Goal: Transaction & Acquisition: Download file/media

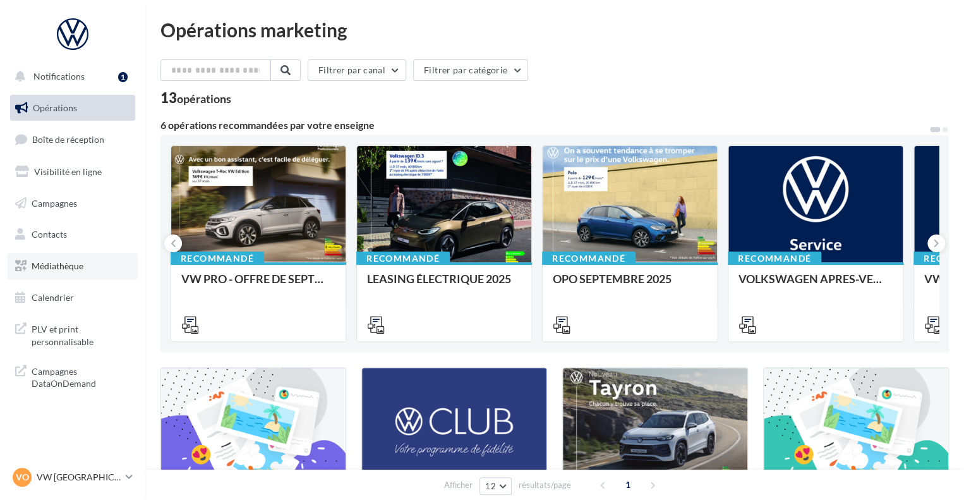
click at [66, 266] on span "Médiathèque" at bounding box center [58, 265] width 52 height 11
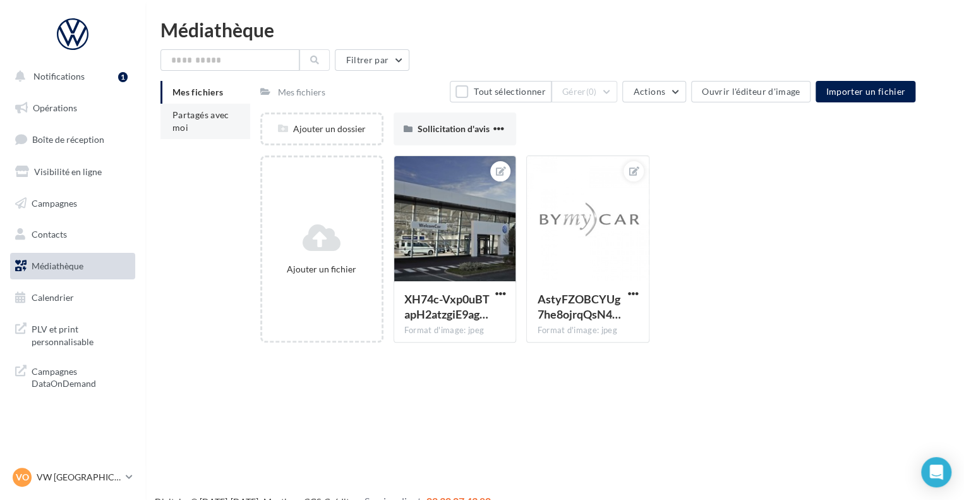
click at [200, 125] on li "Partagés avec moi" at bounding box center [206, 121] width 90 height 35
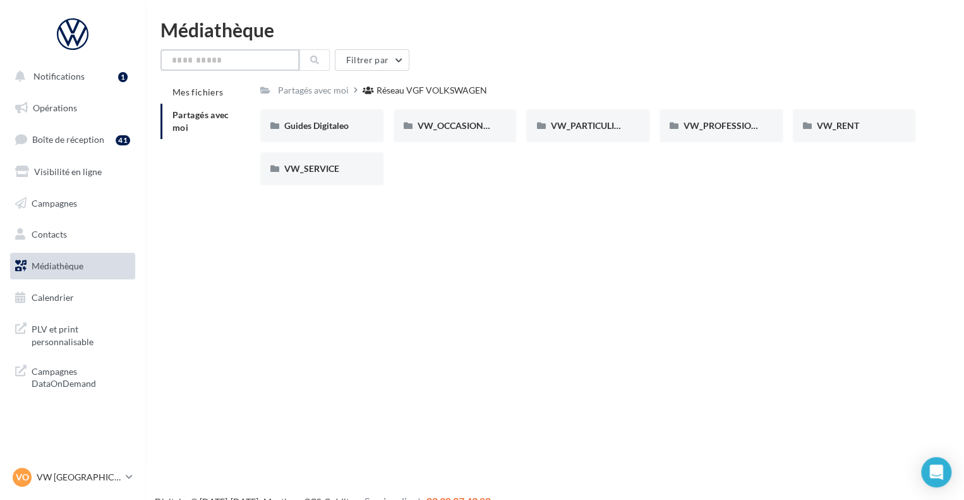
click at [235, 60] on input "text" at bounding box center [230, 59] width 139 height 21
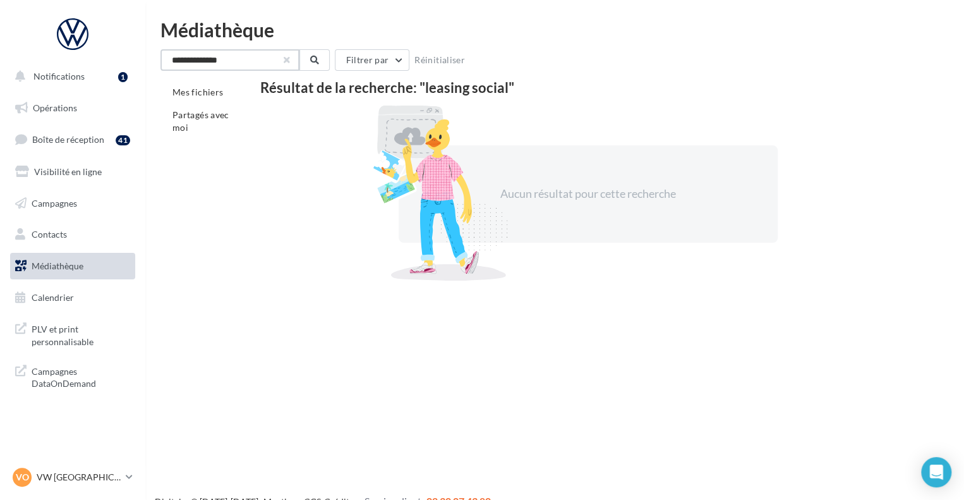
type input "**********"
click at [287, 58] on button "button" at bounding box center [286, 60] width 5 height 5
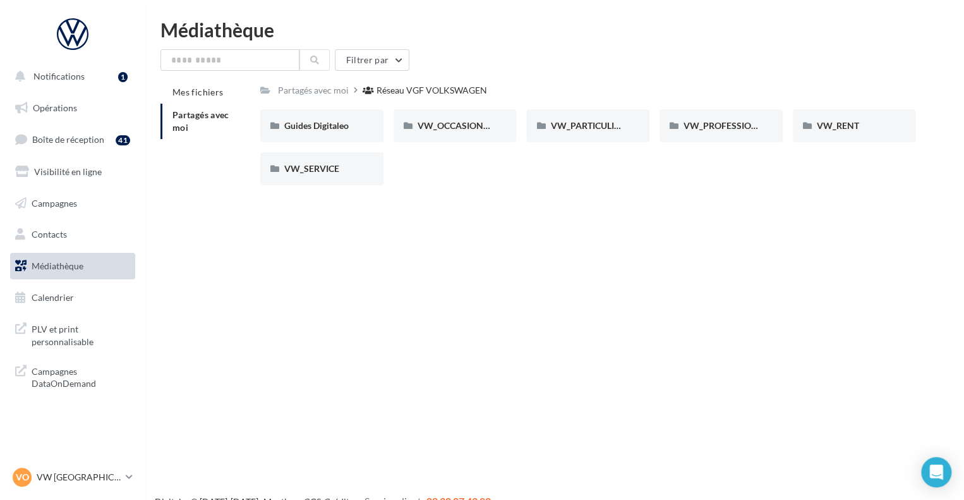
click at [210, 114] on span "Partagés avec moi" at bounding box center [201, 120] width 57 height 23
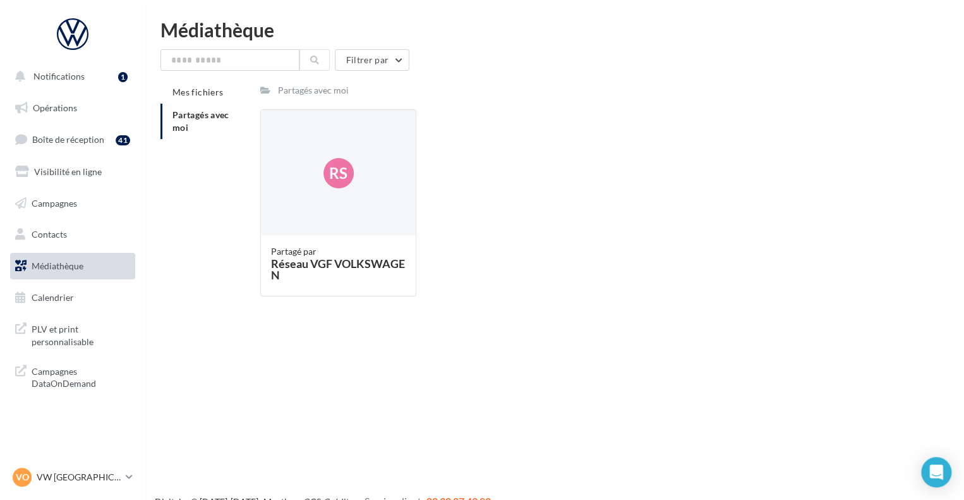
click at [205, 109] on li "Partagés avec moi" at bounding box center [206, 121] width 90 height 35
click at [216, 119] on span "Partagés avec moi" at bounding box center [201, 120] width 57 height 23
click at [336, 164] on span "Rs" at bounding box center [338, 172] width 18 height 21
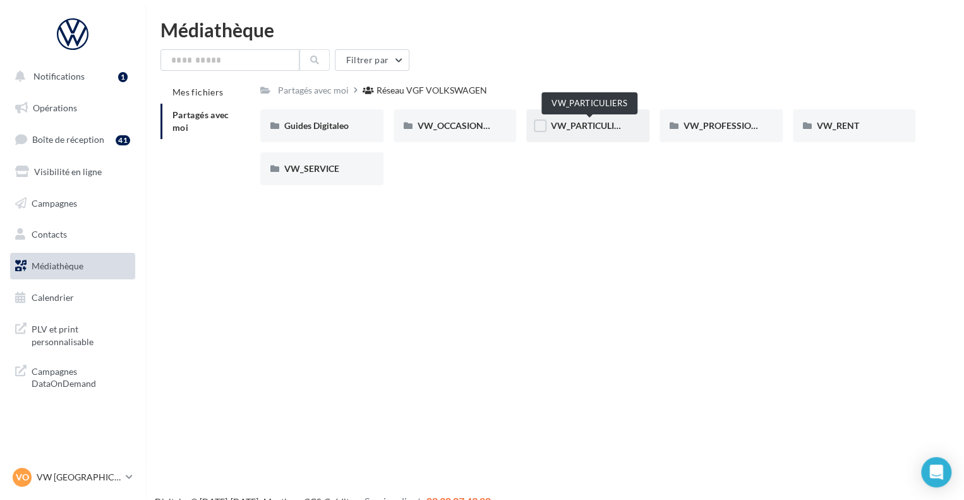
click at [585, 128] on span "VW_PARTICULIERS" at bounding box center [590, 125] width 79 height 11
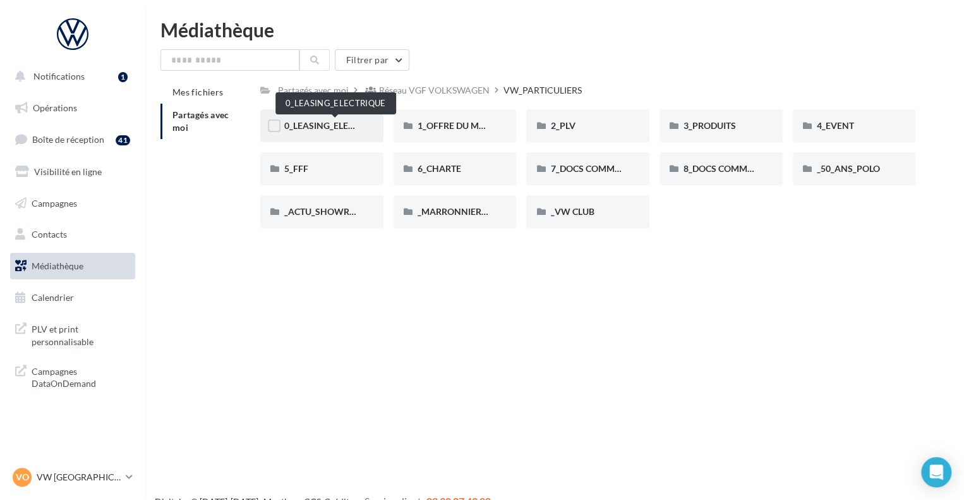
click at [339, 123] on span "0_LEASING_ELECTRIQUE" at bounding box center [334, 125] width 101 height 11
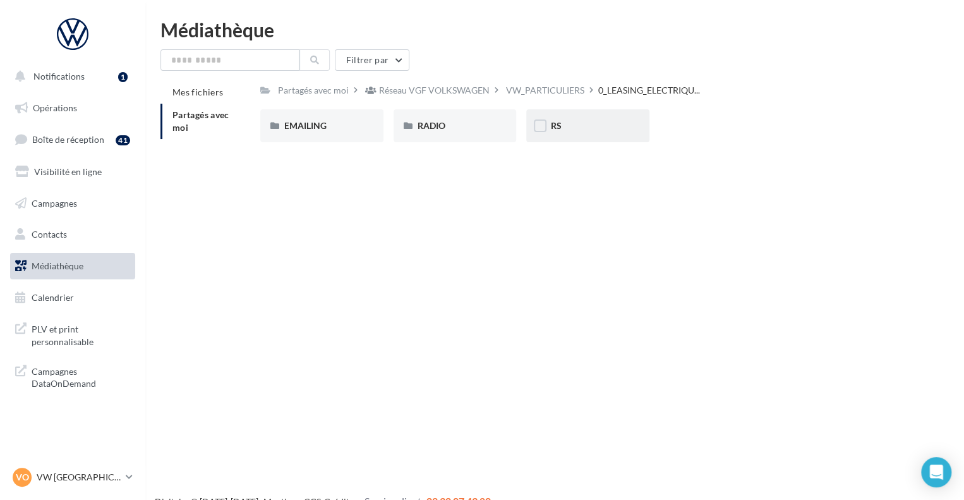
click at [588, 123] on div "RS" at bounding box center [588, 125] width 75 height 13
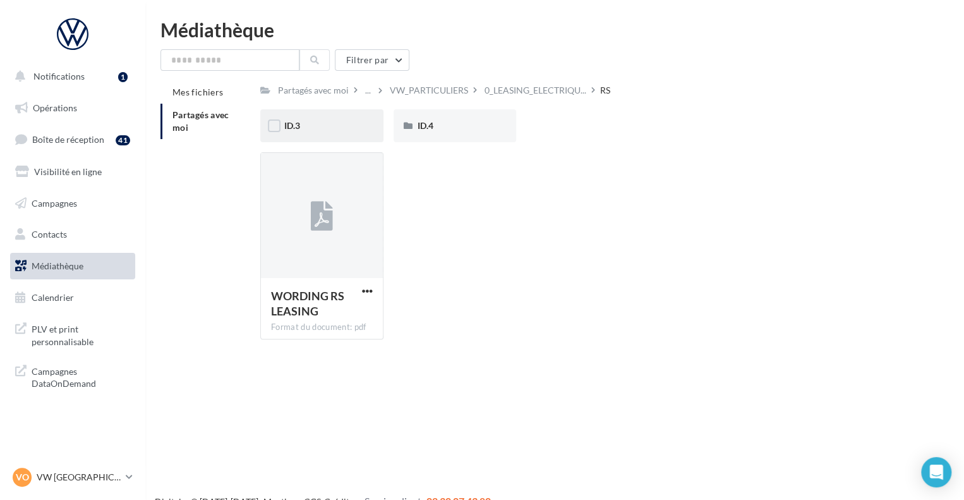
click at [346, 121] on div "ID.3" at bounding box center [321, 125] width 75 height 13
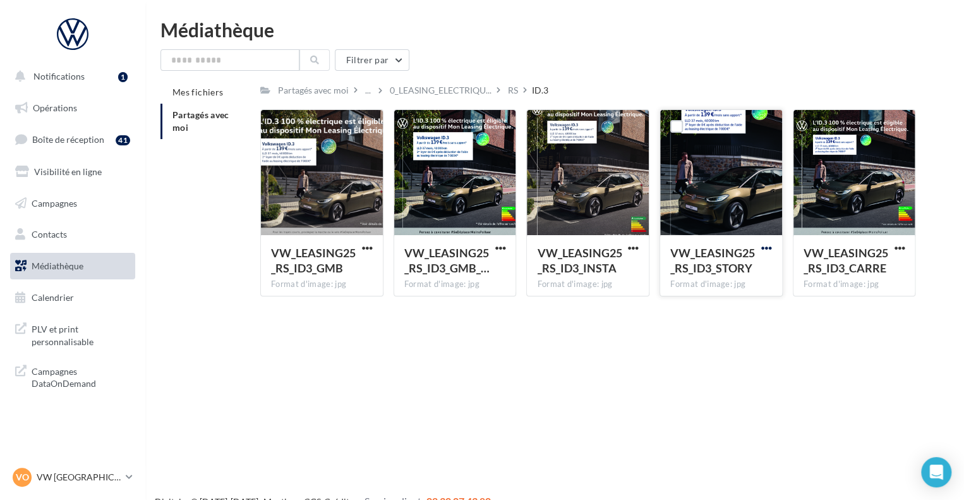
click at [769, 246] on span "button" at bounding box center [767, 248] width 11 height 11
click at [700, 276] on button "Télécharger" at bounding box center [711, 273] width 126 height 33
click at [508, 89] on div "RS" at bounding box center [513, 90] width 10 height 13
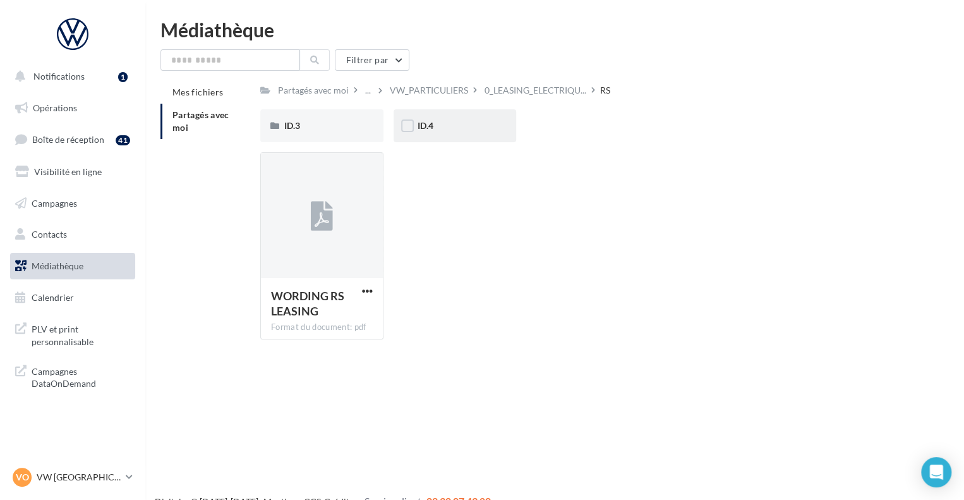
click at [473, 128] on div "ID.4" at bounding box center [455, 125] width 75 height 13
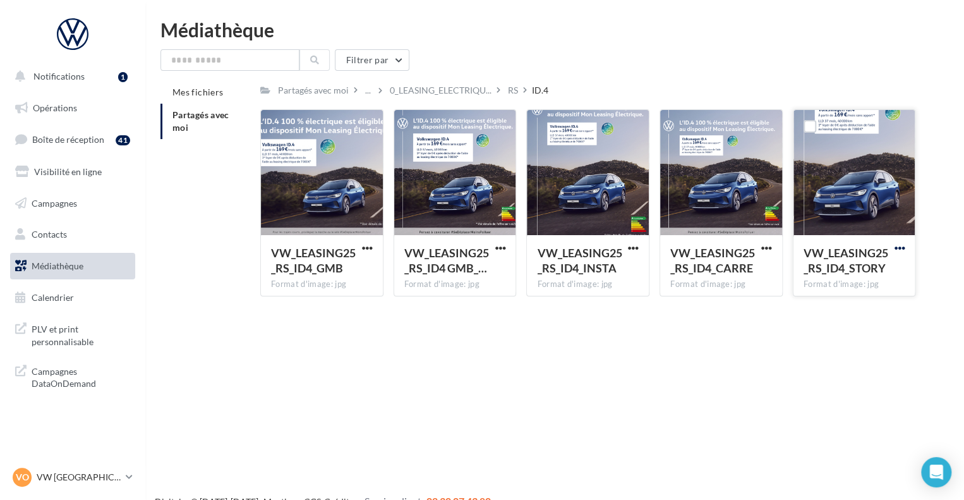
click at [902, 246] on span "button" at bounding box center [899, 248] width 11 height 11
click at [865, 275] on button "Télécharger" at bounding box center [844, 273] width 126 height 33
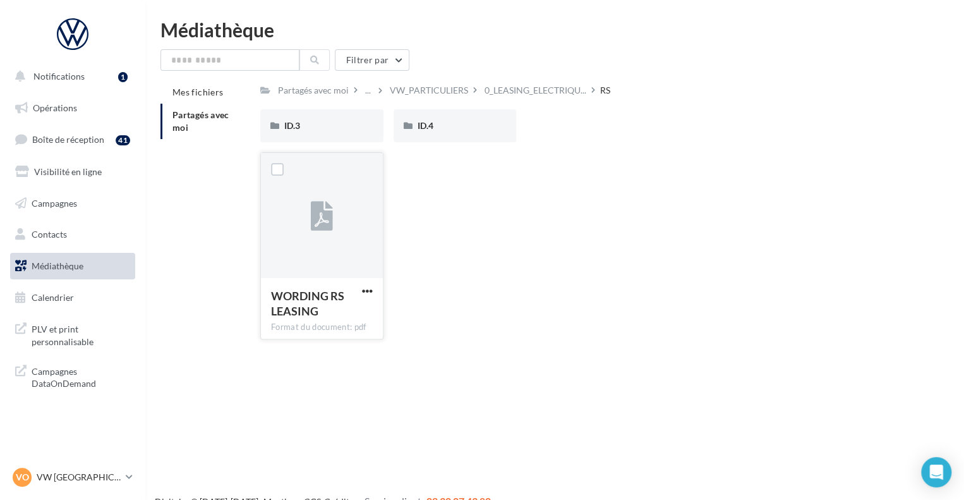
click at [334, 284] on div "WORDING RS LEASING Format du document: pdf" at bounding box center [322, 307] width 122 height 59
click at [376, 289] on div "WORDING RS LEASING Format du document: pdf" at bounding box center [322, 307] width 122 height 59
click at [367, 290] on span "button" at bounding box center [367, 291] width 11 height 11
click at [342, 315] on button "Télécharger" at bounding box center [312, 316] width 126 height 33
click at [64, 474] on p "VW [GEOGRAPHIC_DATA]" at bounding box center [79, 477] width 84 height 13
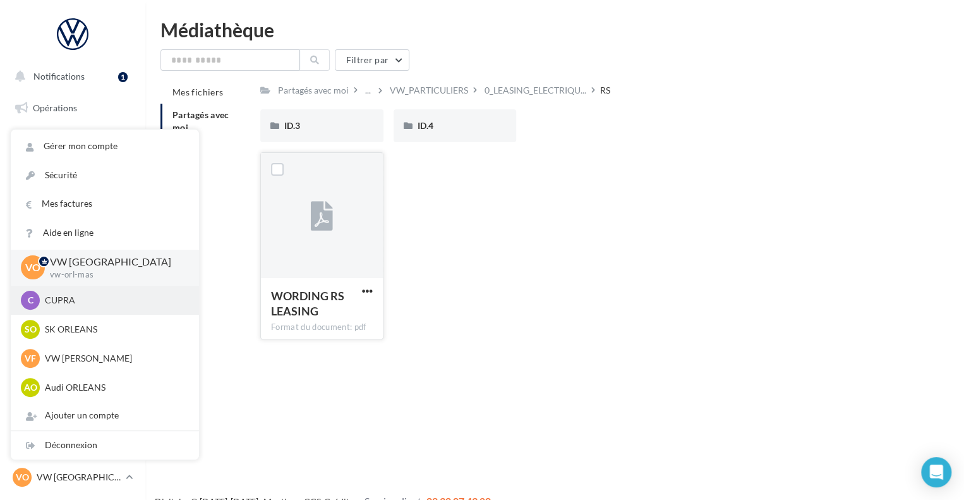
click at [93, 307] on div "C CUPRA cupra_orleans" at bounding box center [105, 300] width 168 height 19
